Goal: Task Accomplishment & Management: Manage account settings

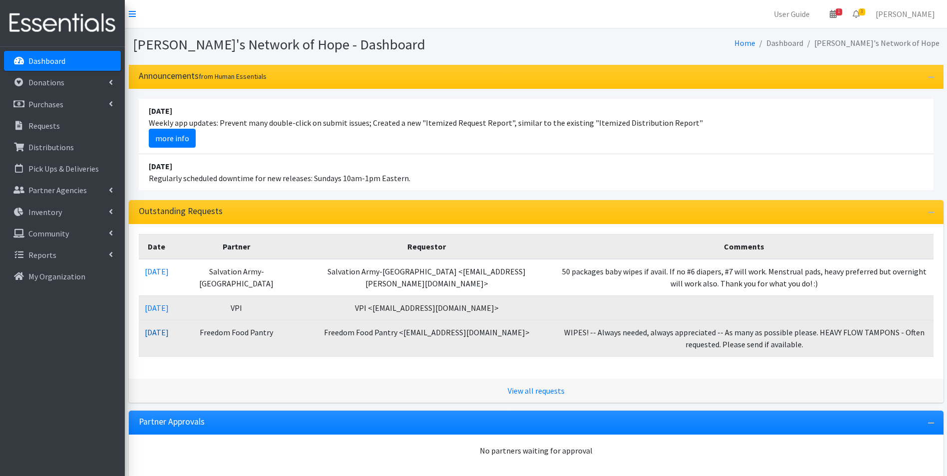
click at [166, 332] on link "[DATE]" at bounding box center [157, 332] width 24 height 10
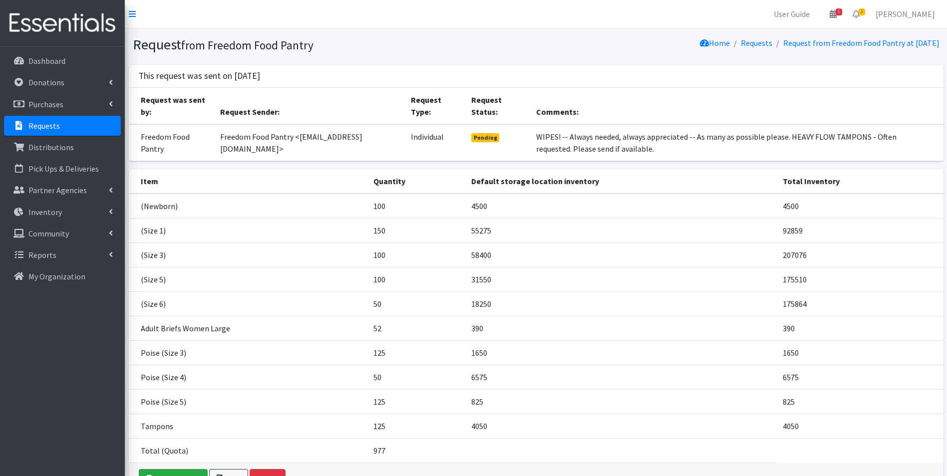
scroll to position [50, 0]
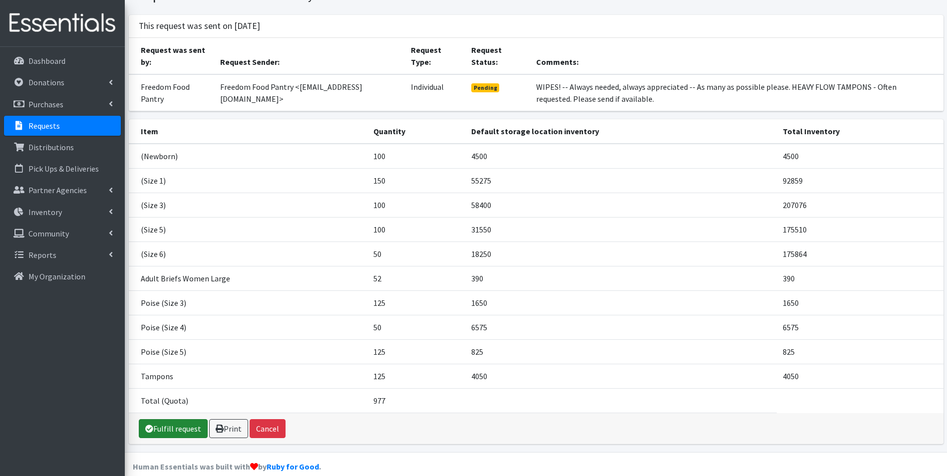
click at [180, 425] on link "Fulfill request" at bounding box center [173, 428] width 69 height 19
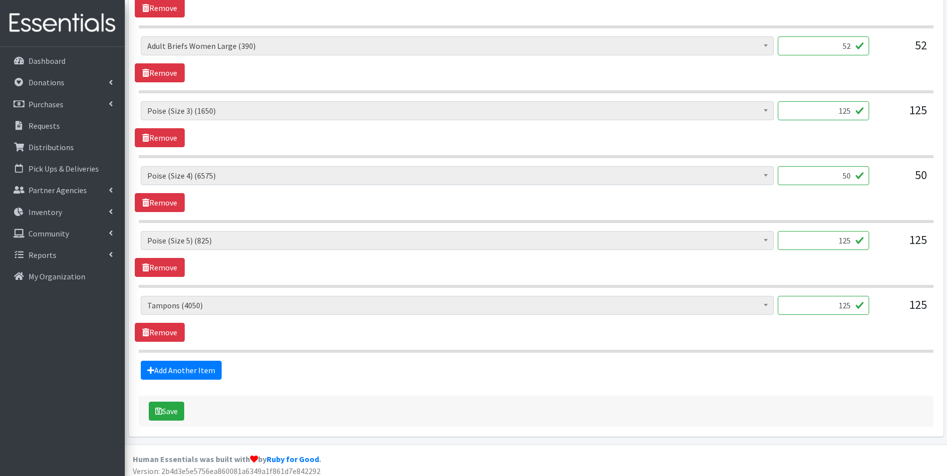
scroll to position [759, 0]
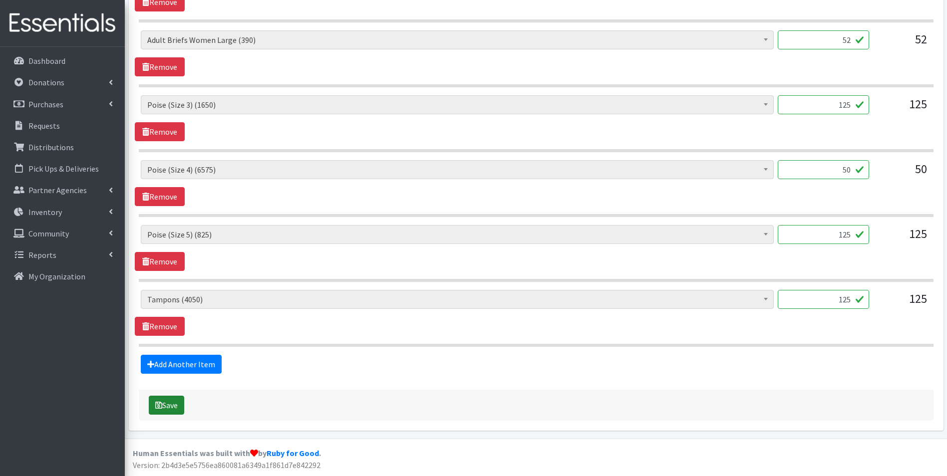
click at [171, 399] on button "Save" at bounding box center [166, 405] width 35 height 19
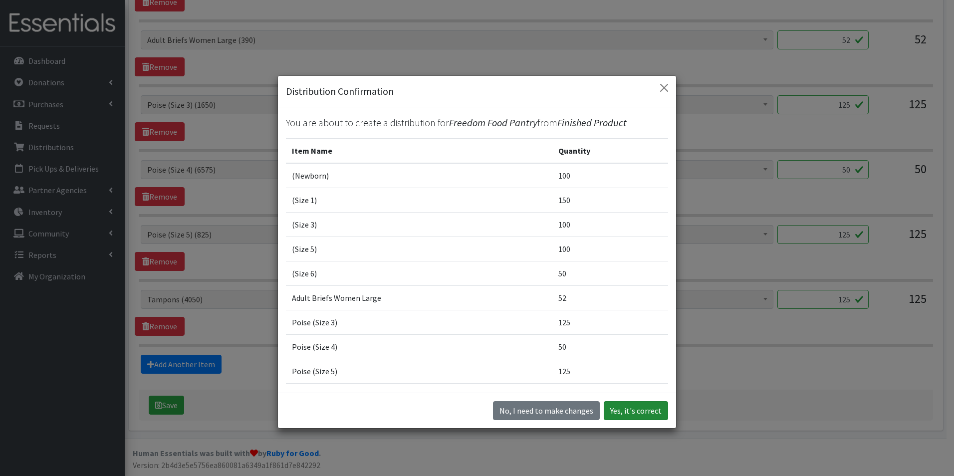
click at [634, 412] on button "Yes, it's correct" at bounding box center [636, 410] width 64 height 19
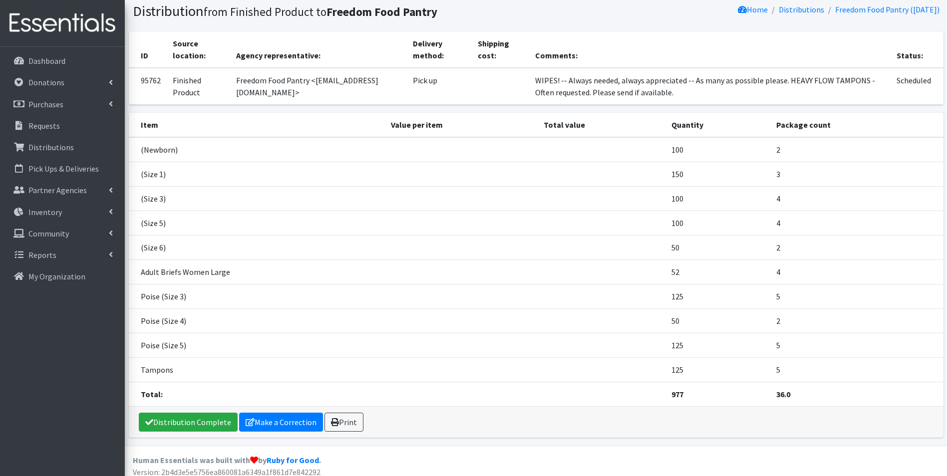
scroll to position [73, 0]
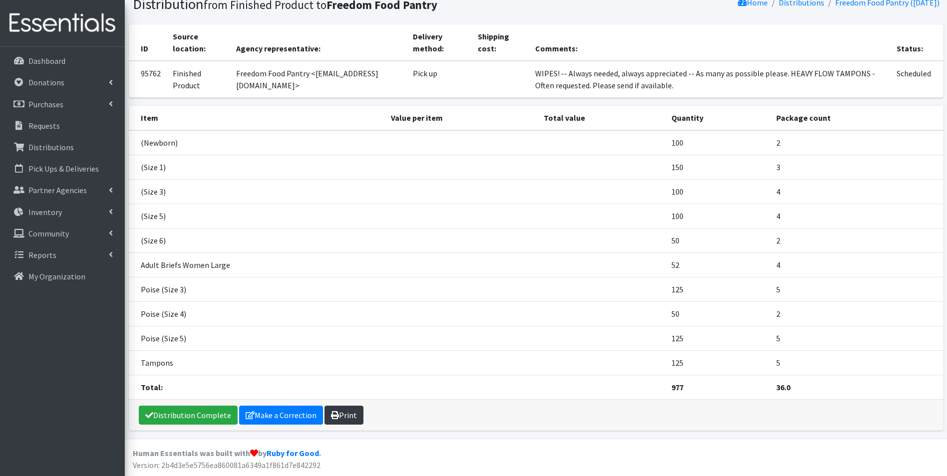
click at [343, 418] on link "Print" at bounding box center [343, 415] width 39 height 19
click at [58, 64] on p "Dashboard" at bounding box center [46, 61] width 37 height 10
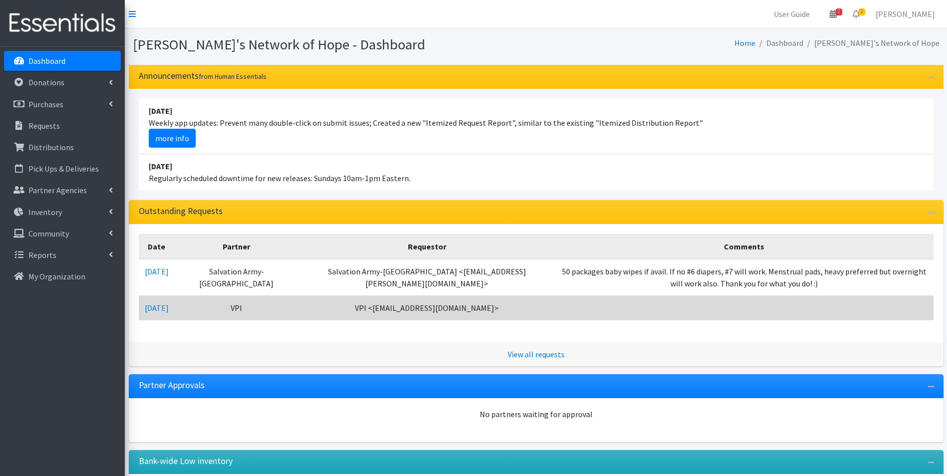
click at [166, 313] on td "[DATE]" at bounding box center [157, 307] width 36 height 24
click at [169, 308] on link "08/28/2025" at bounding box center [157, 308] width 24 height 10
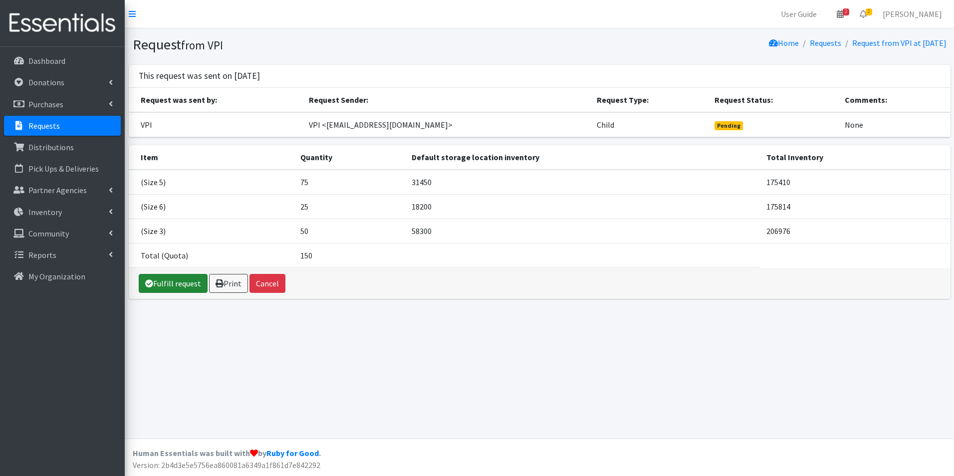
click at [161, 285] on link "Fulfill request" at bounding box center [173, 283] width 69 height 19
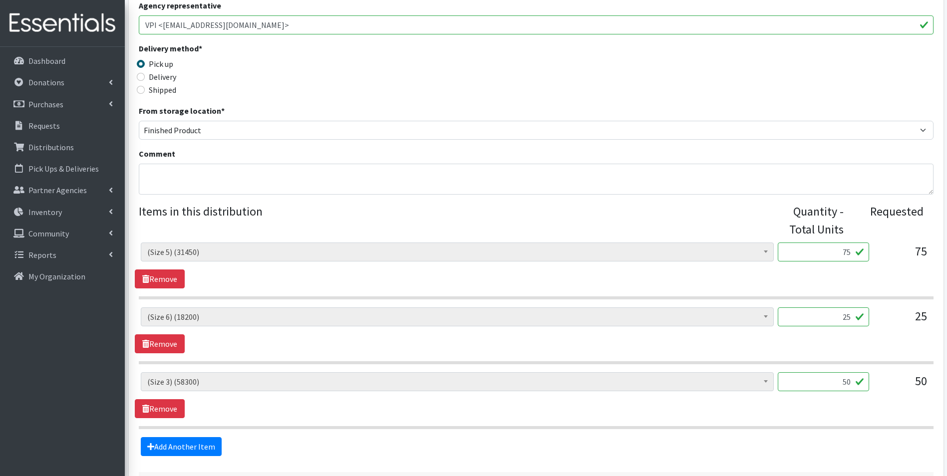
scroll to position [250, 0]
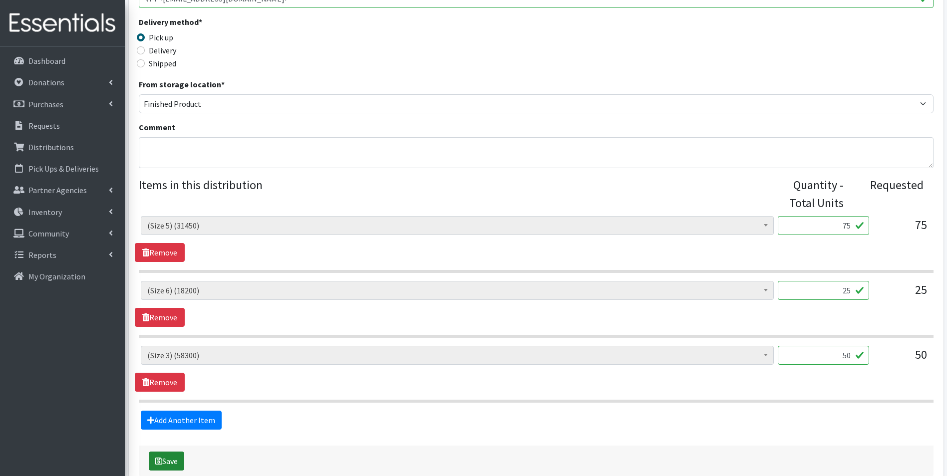
click at [168, 460] on button "Save" at bounding box center [166, 461] width 35 height 19
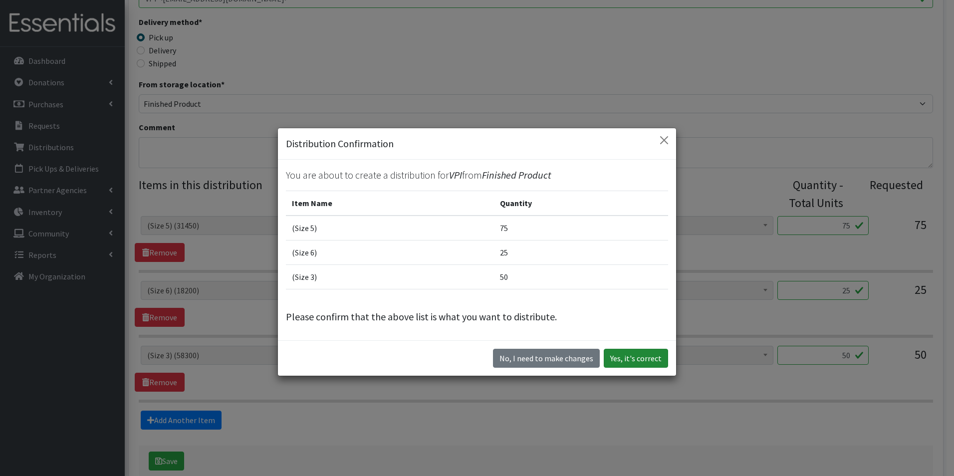
click at [625, 360] on button "Yes, it's correct" at bounding box center [636, 358] width 64 height 19
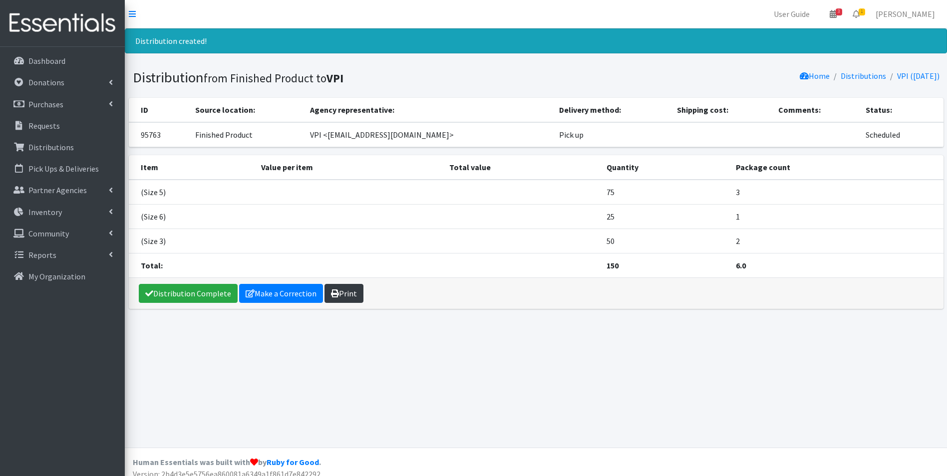
click at [348, 294] on link "Print" at bounding box center [343, 293] width 39 height 19
click at [52, 65] on p "Dashboard" at bounding box center [46, 61] width 37 height 10
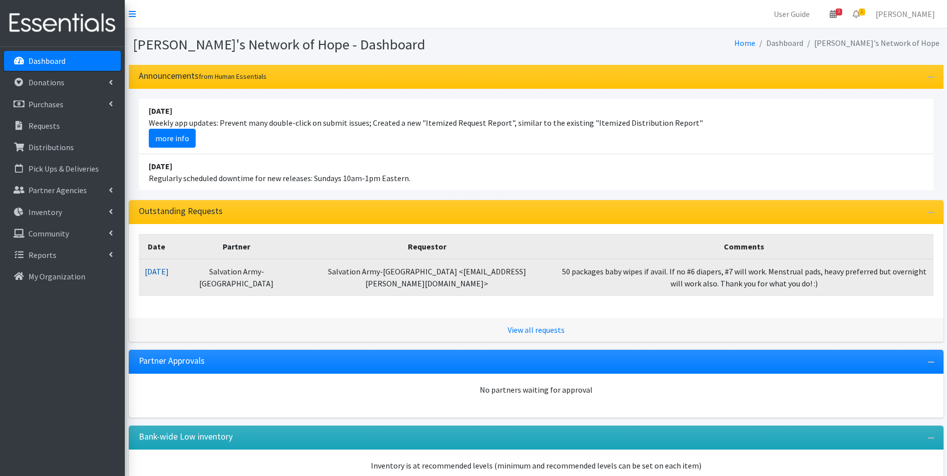
click at [162, 271] on link "[DATE]" at bounding box center [157, 271] width 24 height 10
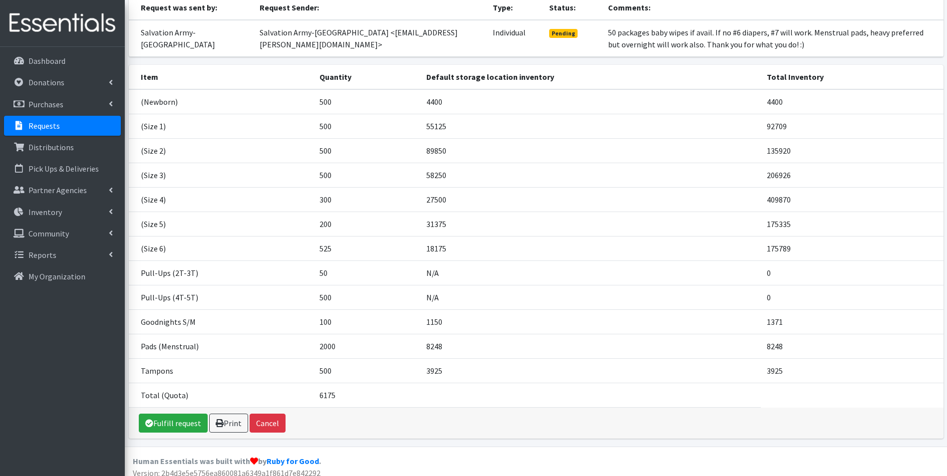
scroll to position [112, 0]
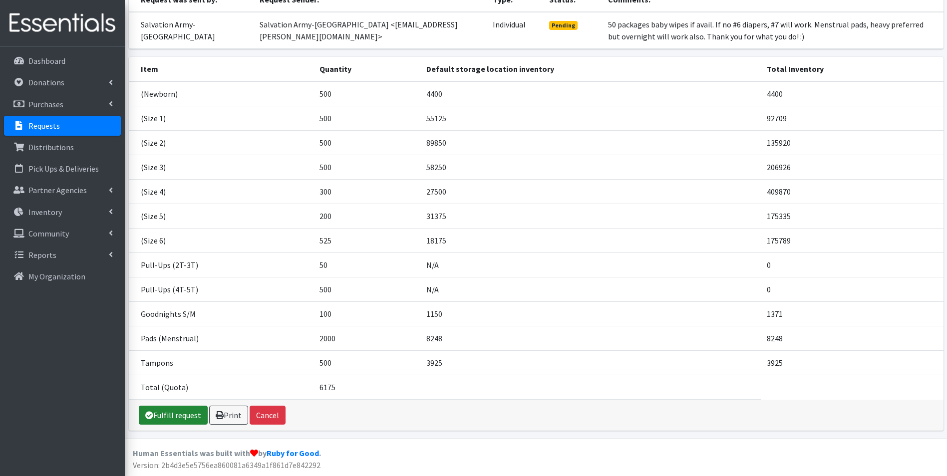
click at [179, 417] on link "Fulfill request" at bounding box center [173, 415] width 69 height 19
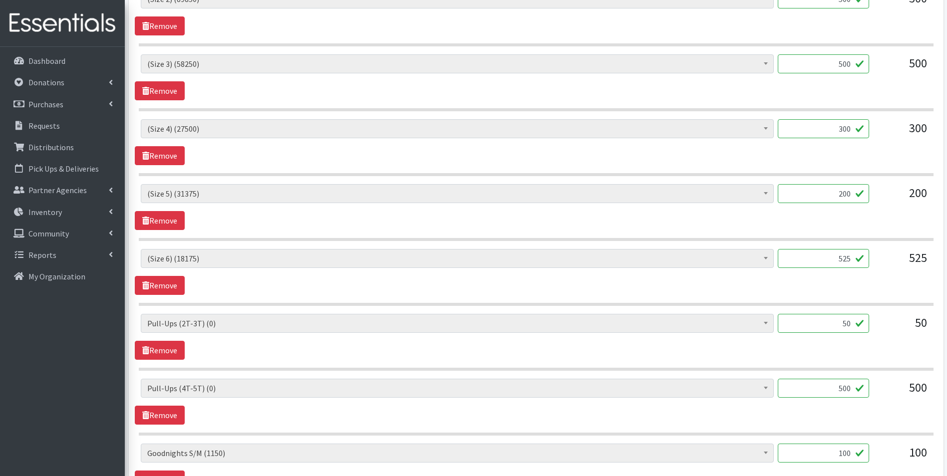
scroll to position [649, 0]
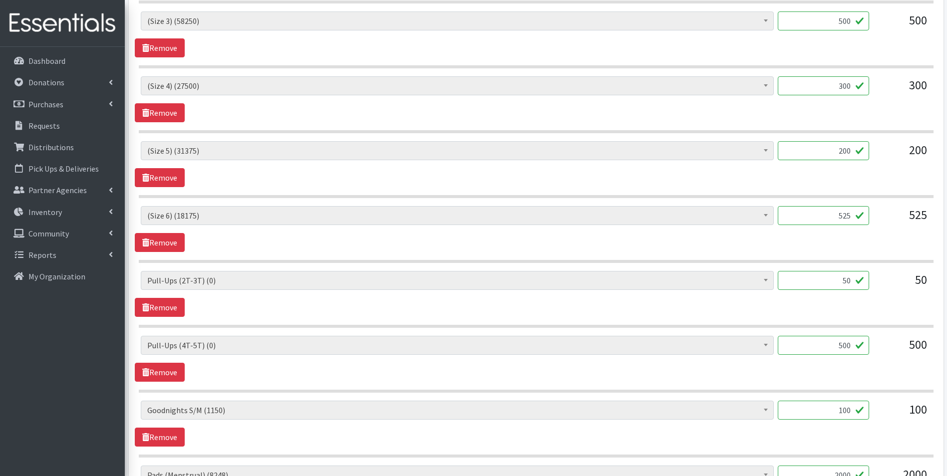
drag, startPoint x: 843, startPoint y: 279, endPoint x: 903, endPoint y: 280, distance: 59.4
click at [903, 280] on div "(Newborn) (4400) (Preemie) (3417) (Size 1) (55125) (Size 2) (89850) (Size 3) (5…" at bounding box center [536, 284] width 790 height 27
drag, startPoint x: 838, startPoint y: 348, endPoint x: 865, endPoint y: 348, distance: 27.0
click at [865, 348] on input "500" at bounding box center [822, 345] width 91 height 19
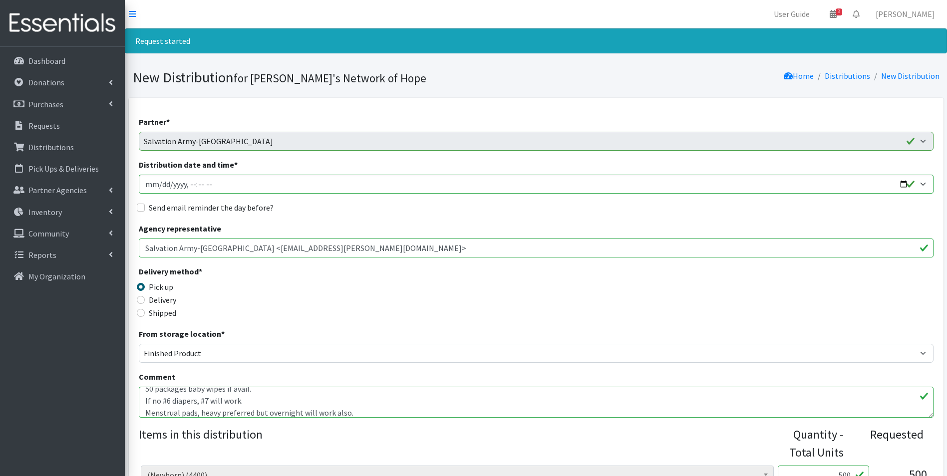
scroll to position [0, 0]
click at [145, 396] on textarea "50 packages baby wipes if avail. If no #6 diapers, #7 will work. Menstrual pads…" at bounding box center [536, 402] width 794 height 31
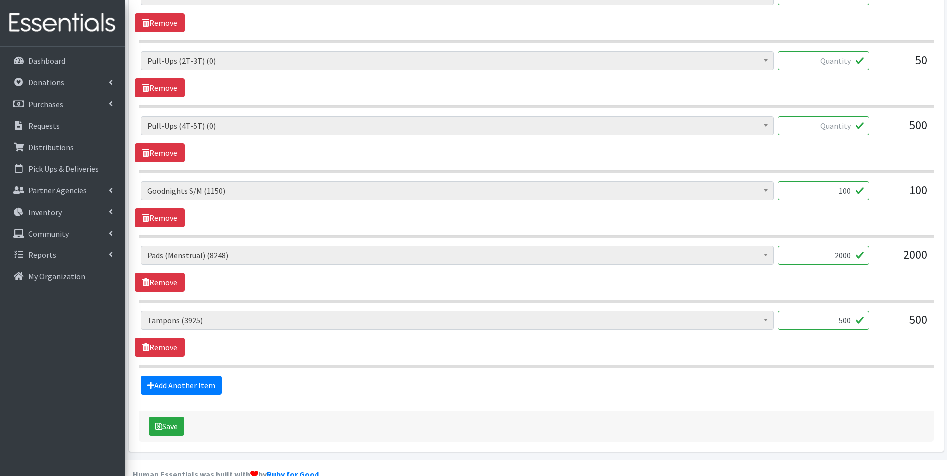
scroll to position [889, 0]
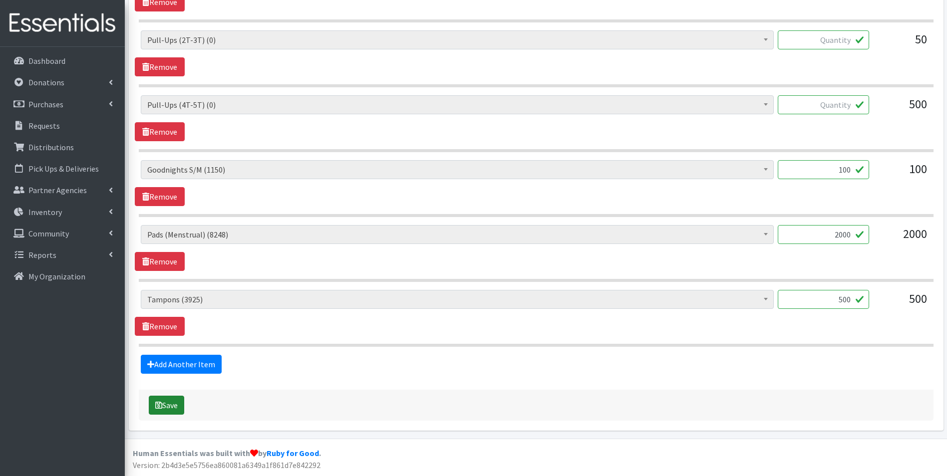
type textarea "**Please note that we are still out of size 2T-3T and 4T-5T Pull-ups. We will n…"
click at [177, 401] on button "Save" at bounding box center [166, 405] width 35 height 19
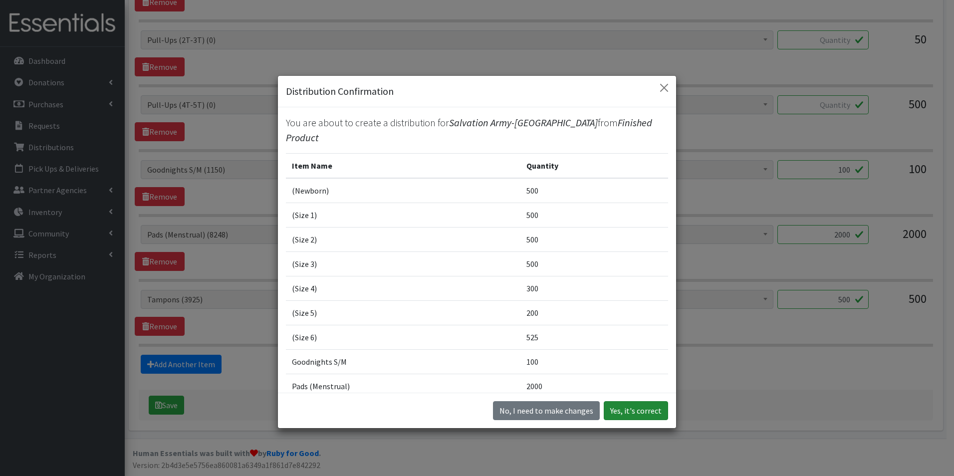
click at [637, 413] on button "Yes, it's correct" at bounding box center [636, 410] width 64 height 19
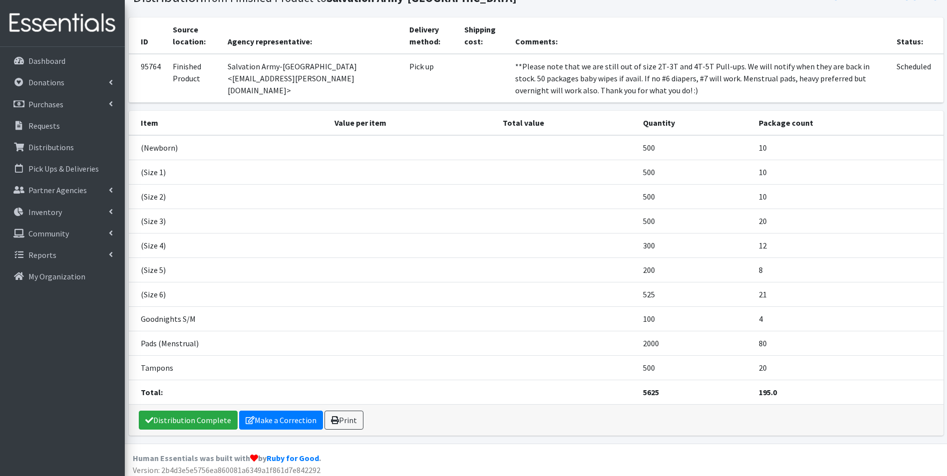
scroll to position [85, 0]
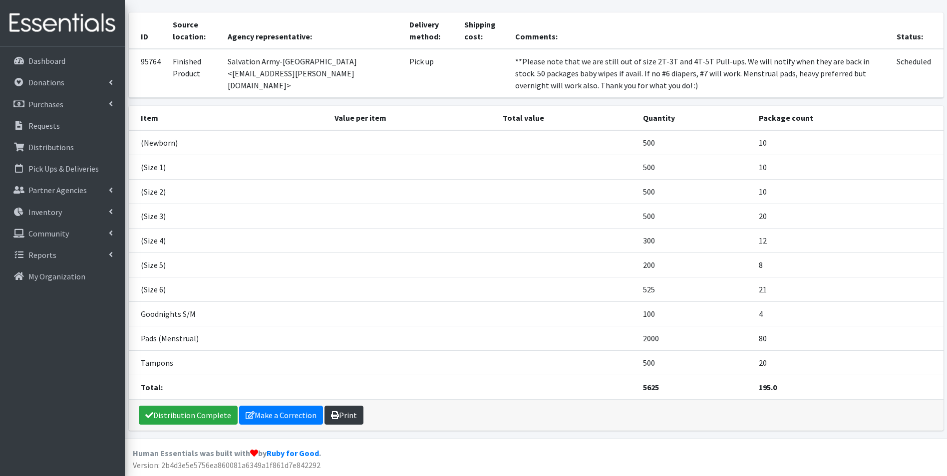
click at [346, 412] on link "Print" at bounding box center [343, 415] width 39 height 19
click at [38, 59] on p "Dashboard" at bounding box center [46, 61] width 37 height 10
